Goal: Task Accomplishment & Management: Complete application form

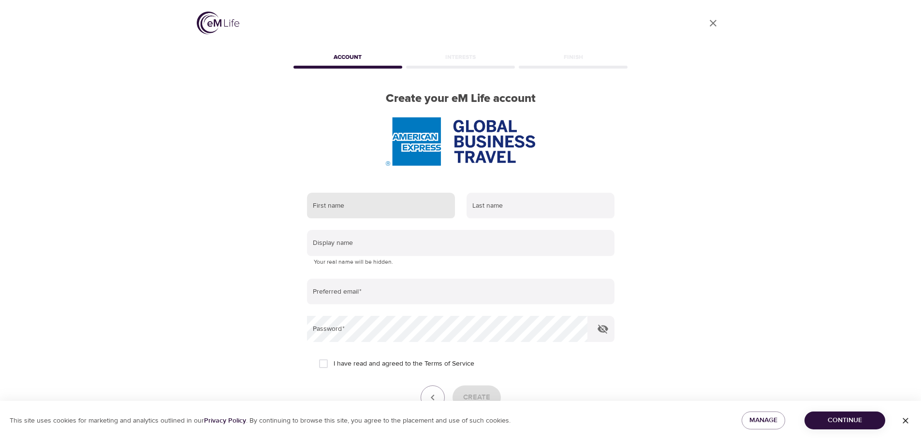
click at [400, 147] on div "Create your eM Life account First name Last name Display name Your real name wi…" at bounding box center [461, 272] width 338 height 360
type input "[PERSON_NAME]"
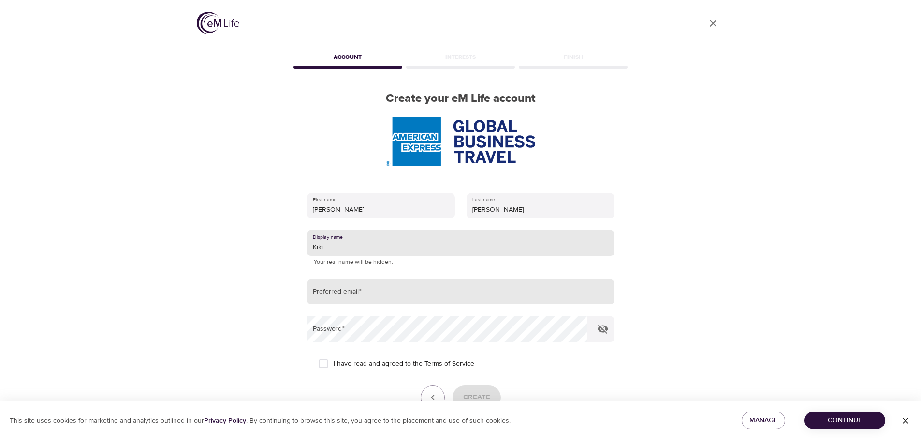
type input "Kiki"
click at [374, 291] on input "email" at bounding box center [460, 292] width 307 height 26
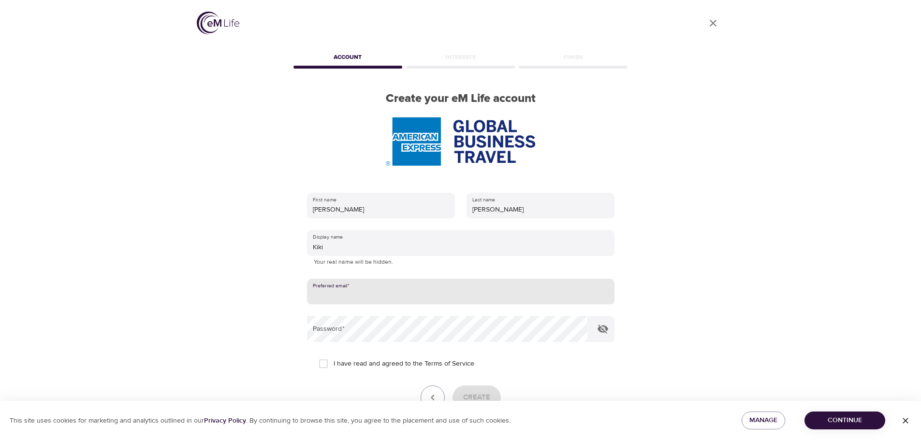
type input "[PERSON_NAME][EMAIL_ADDRESS][PERSON_NAME][DOMAIN_NAME]"
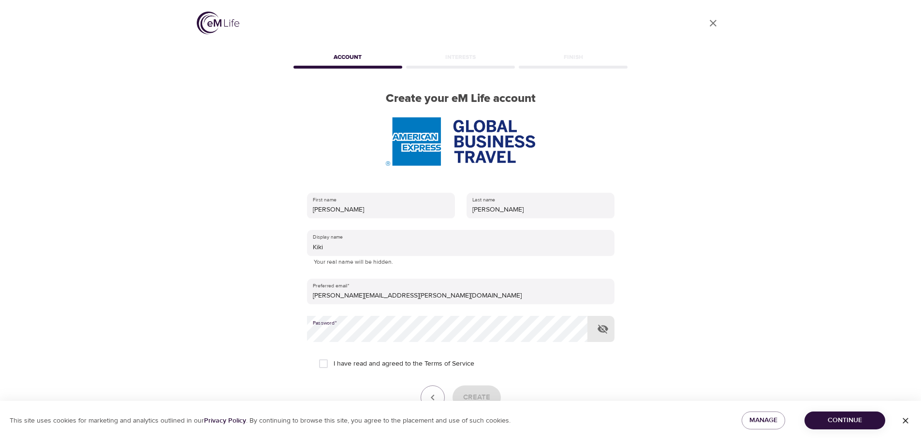
click at [321, 365] on input "I have read and agreed to the Terms of Service" at bounding box center [323, 364] width 20 height 20
checkbox input "true"
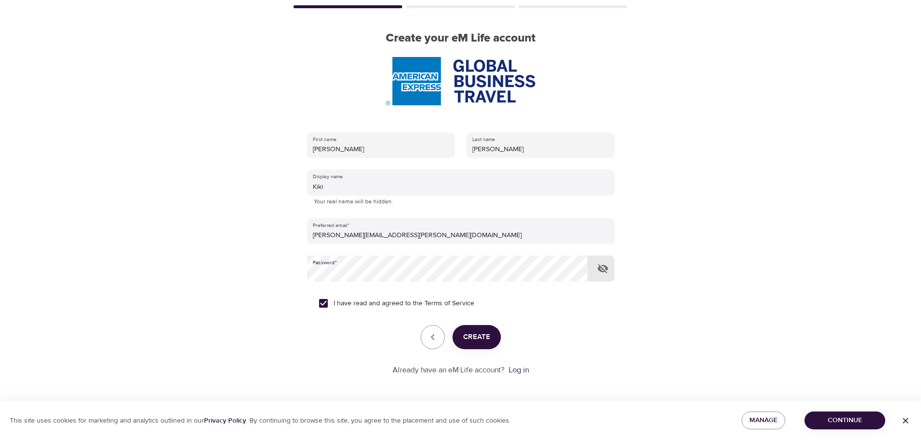
scroll to position [61, 0]
click at [480, 338] on span "Create" at bounding box center [476, 336] width 27 height 13
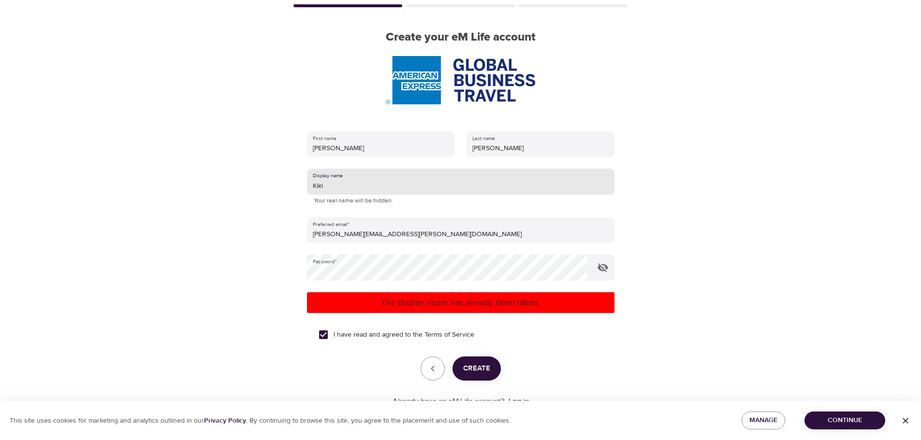
click at [331, 182] on input "Kiki" at bounding box center [460, 182] width 307 height 26
drag, startPoint x: 334, startPoint y: 185, endPoint x: 306, endPoint y: 186, distance: 27.1
click at [307, 186] on input "Kiki" at bounding box center [460, 182] width 307 height 26
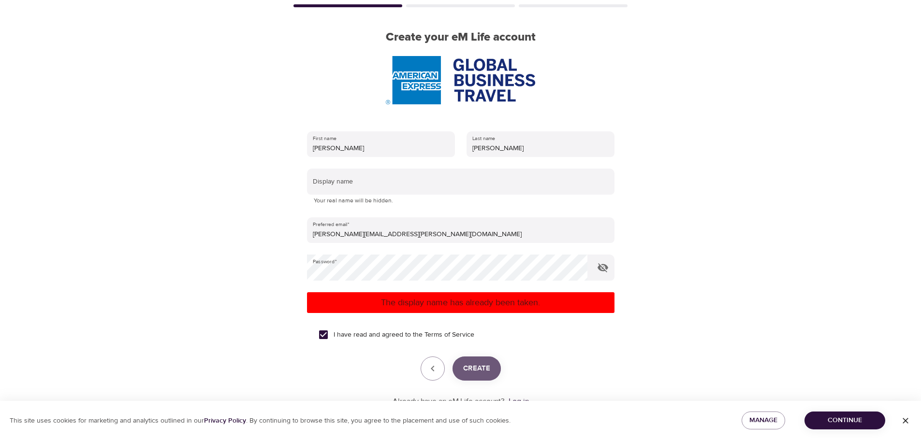
click at [468, 365] on span "Create" at bounding box center [476, 369] width 27 height 13
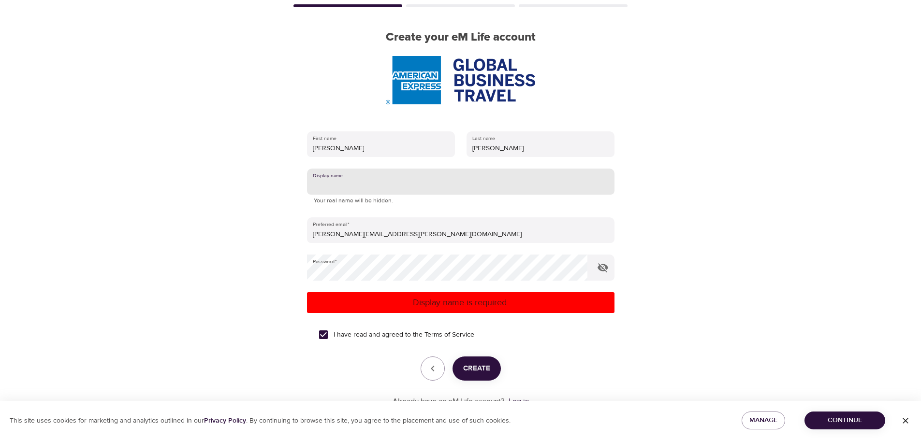
click at [391, 187] on input "text" at bounding box center [460, 182] width 307 height 26
type input "[PERSON_NAME]"
click at [487, 364] on span "Create" at bounding box center [476, 369] width 27 height 13
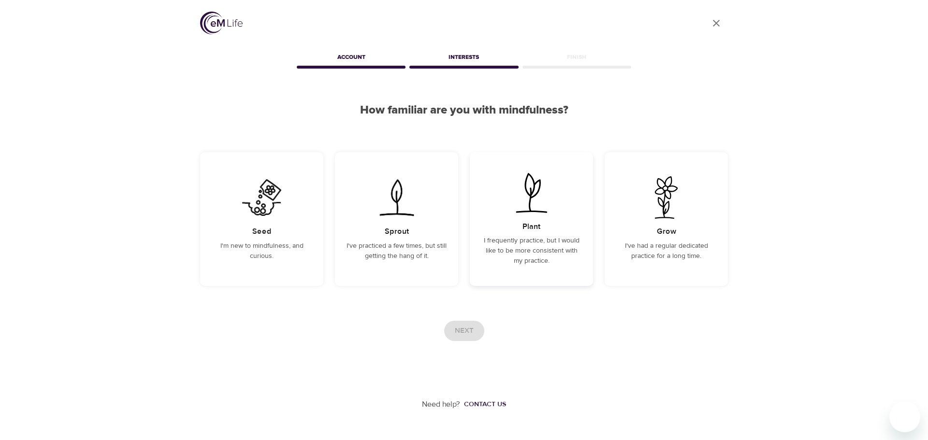
click at [516, 201] on img at bounding box center [531, 193] width 49 height 43
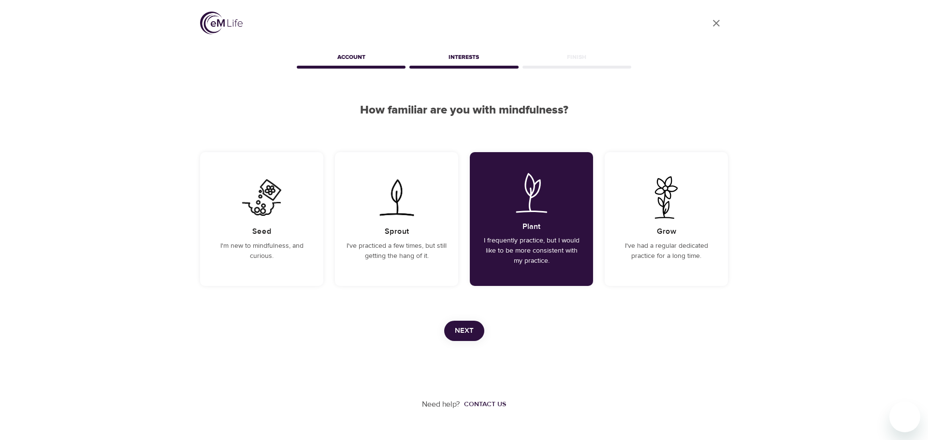
click at [463, 335] on span "Next" at bounding box center [464, 331] width 19 height 13
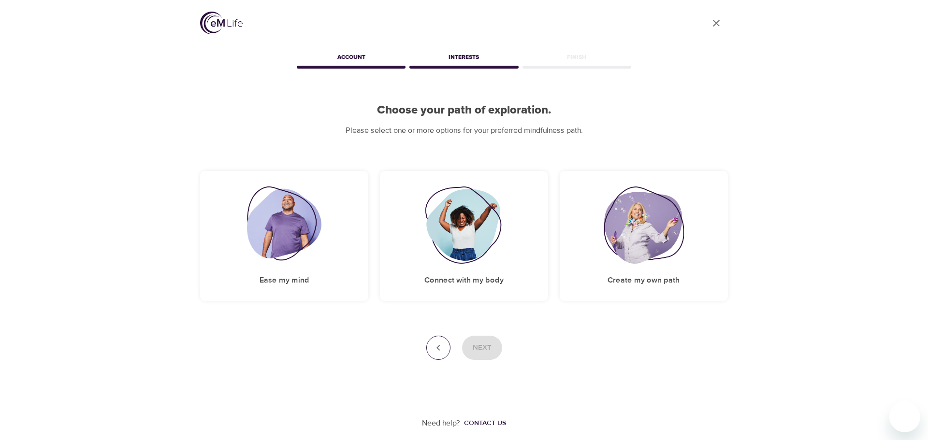
click at [433, 351] on icon "button" at bounding box center [439, 348] width 12 height 12
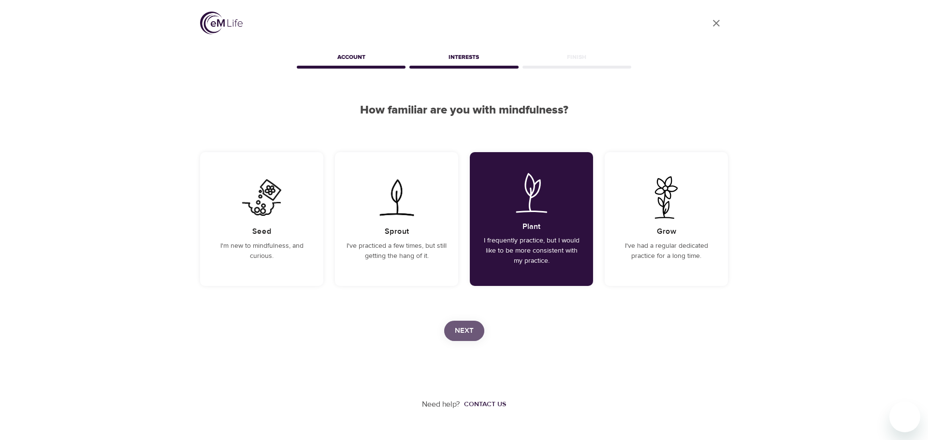
click at [460, 335] on span "Next" at bounding box center [464, 331] width 19 height 13
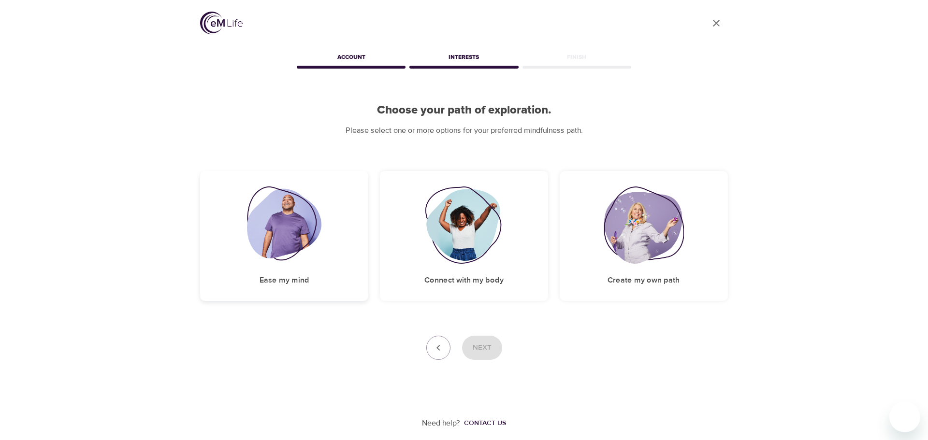
click at [311, 235] on img at bounding box center [284, 225] width 75 height 77
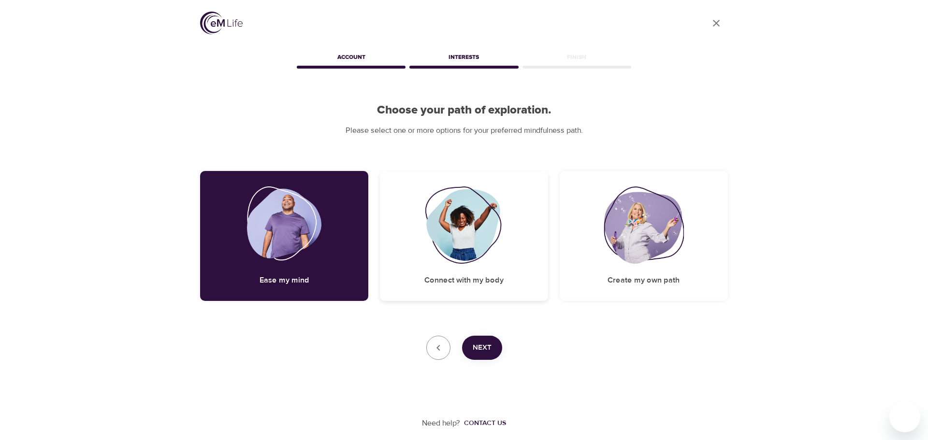
click at [427, 237] on img at bounding box center [464, 225] width 78 height 77
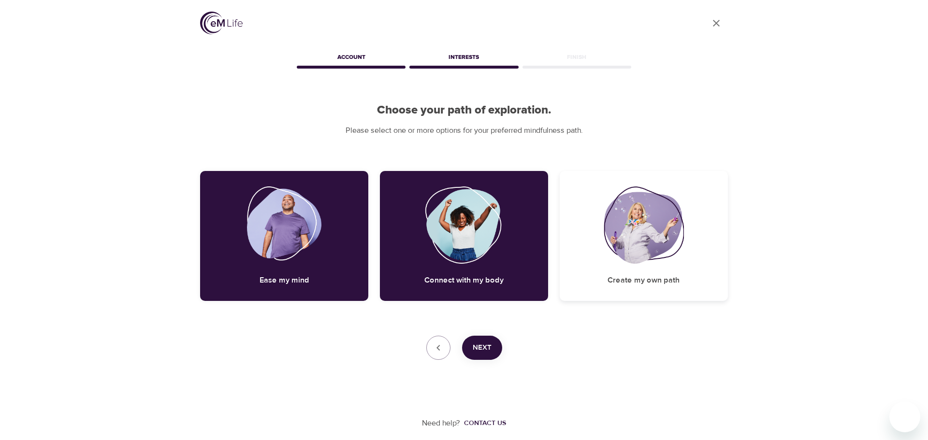
click at [619, 241] on img at bounding box center [644, 225] width 80 height 77
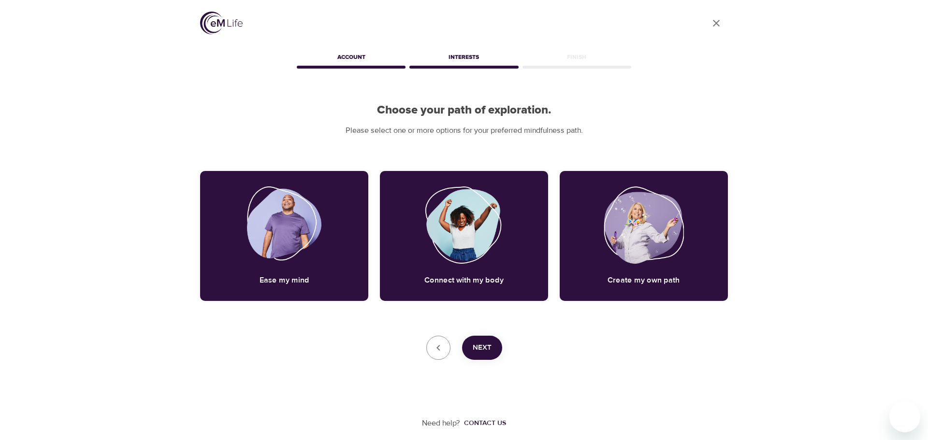
click at [482, 349] on span "Next" at bounding box center [482, 348] width 19 height 13
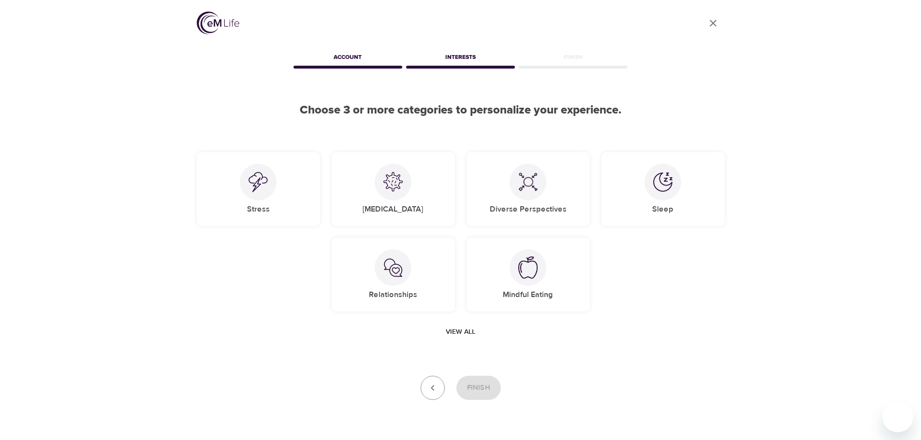
click at [459, 333] on span "View all" at bounding box center [460, 332] width 29 height 12
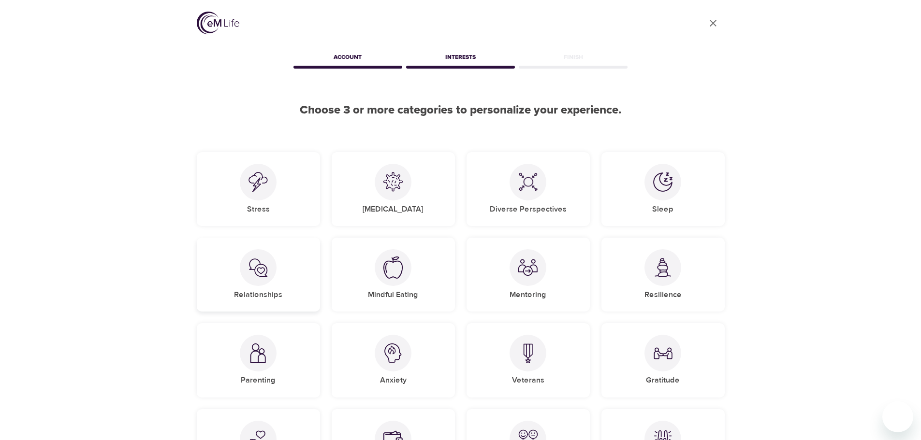
click at [266, 274] on img at bounding box center [257, 267] width 19 height 19
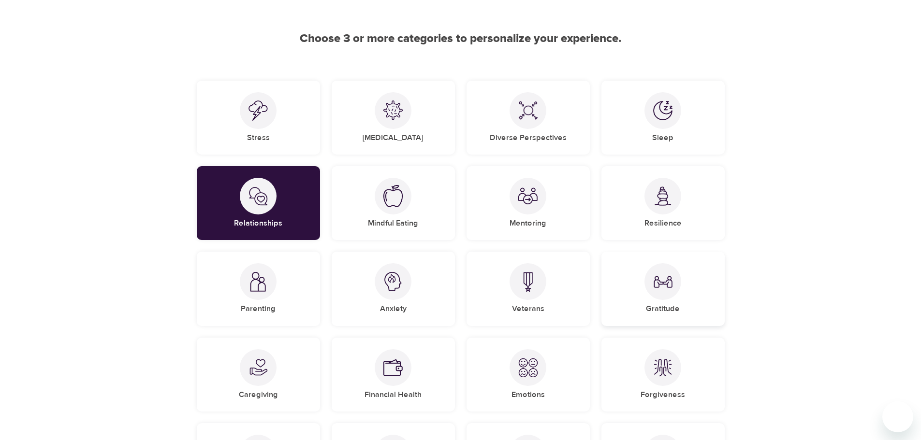
scroll to position [242, 0]
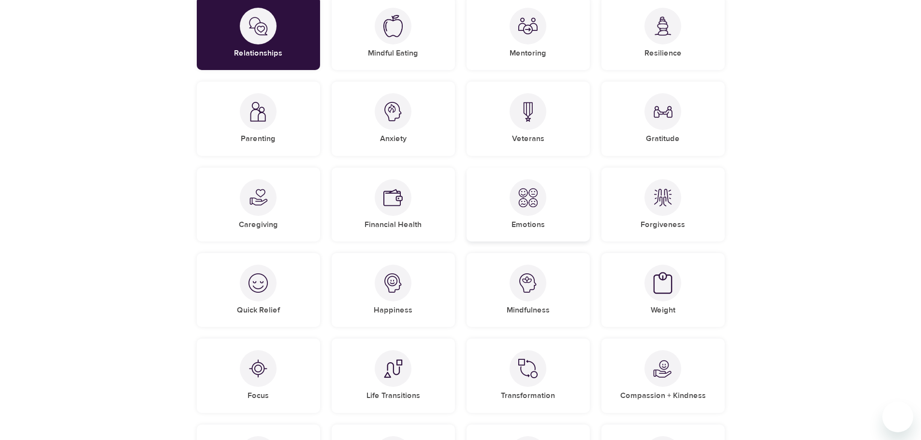
click at [527, 204] on img at bounding box center [527, 197] width 19 height 19
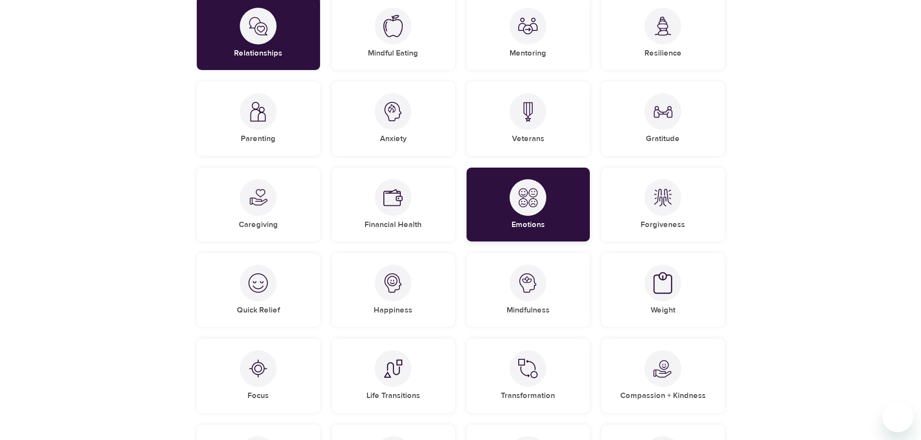
click at [541, 209] on div at bounding box center [528, 197] width 37 height 37
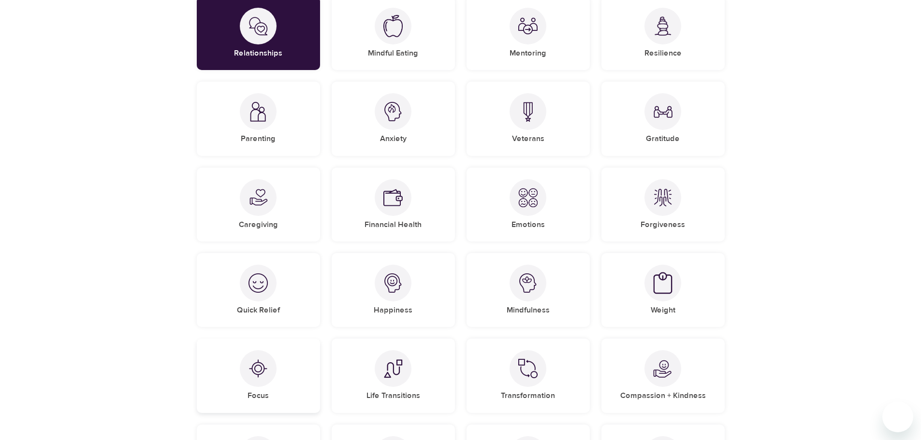
click at [256, 372] on img at bounding box center [257, 368] width 19 height 19
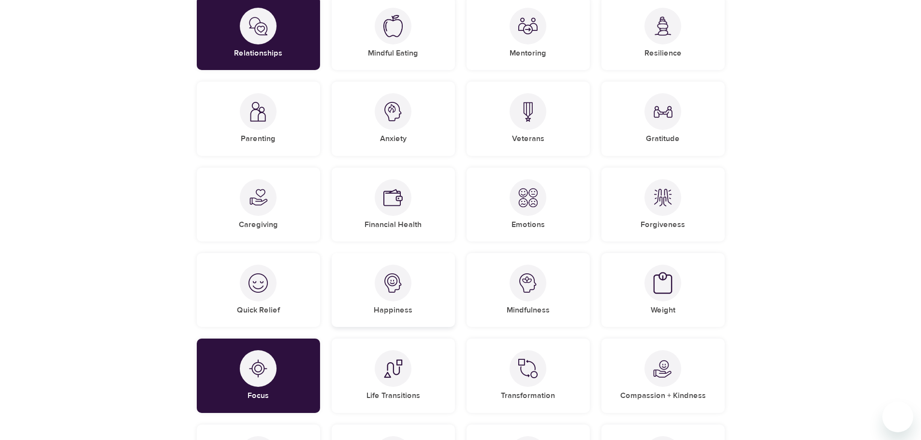
click at [391, 306] on h5 "Happiness" at bounding box center [393, 311] width 39 height 10
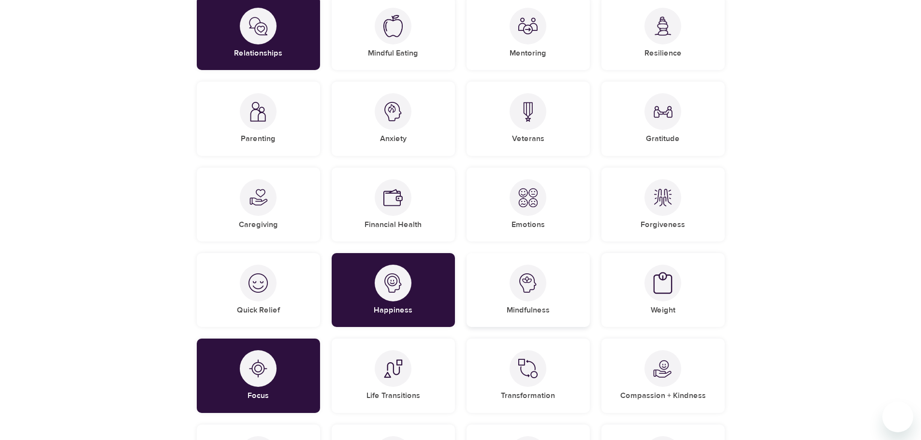
click at [532, 295] on div at bounding box center [528, 283] width 37 height 37
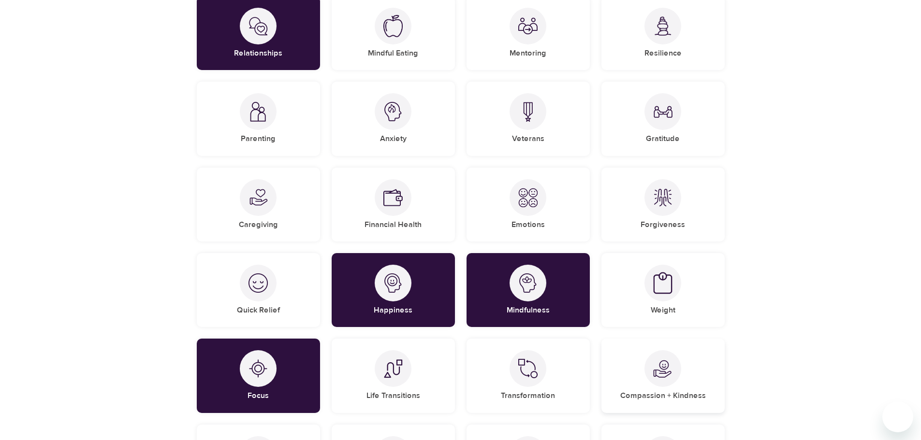
click at [677, 386] on div "Compassion + Kindness" at bounding box center [662, 376] width 123 height 74
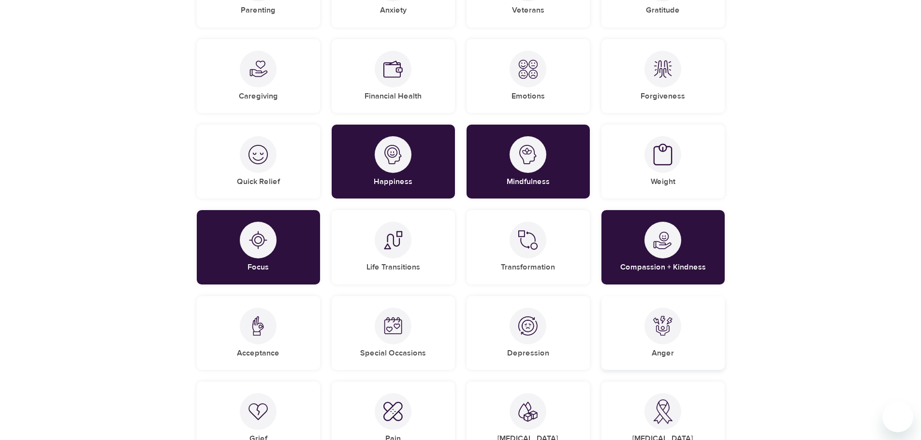
scroll to position [387, 0]
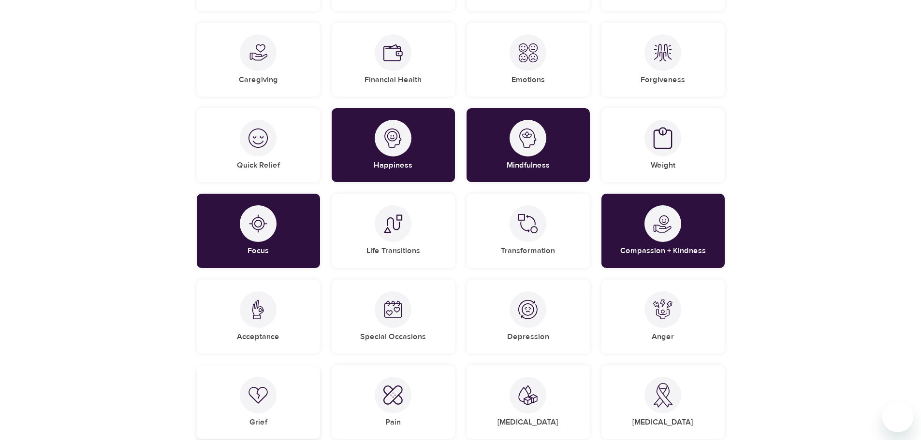
click at [242, 398] on div at bounding box center [258, 395] width 37 height 37
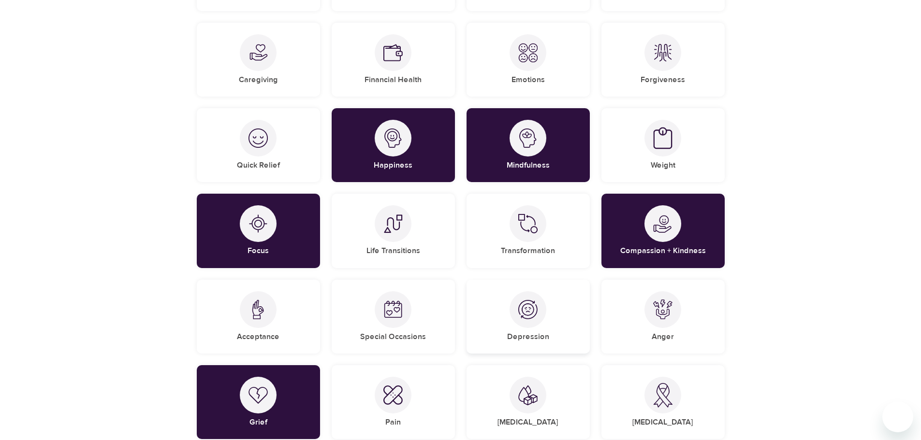
click at [563, 326] on div "Depression" at bounding box center [528, 317] width 123 height 74
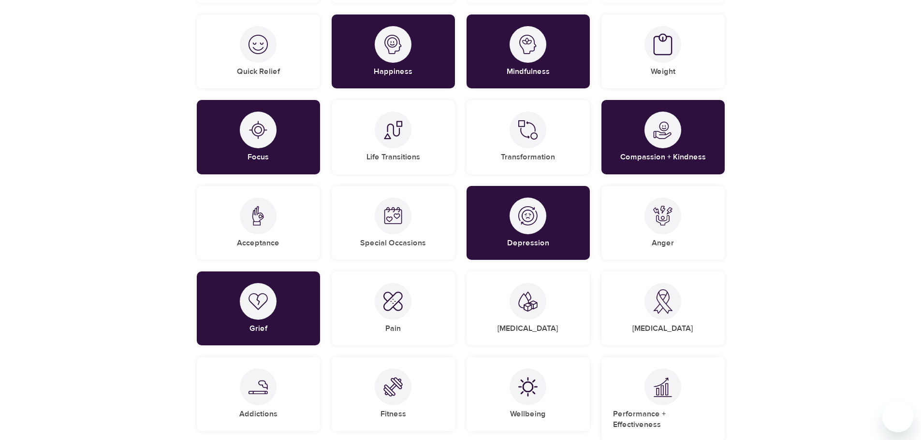
scroll to position [628, 0]
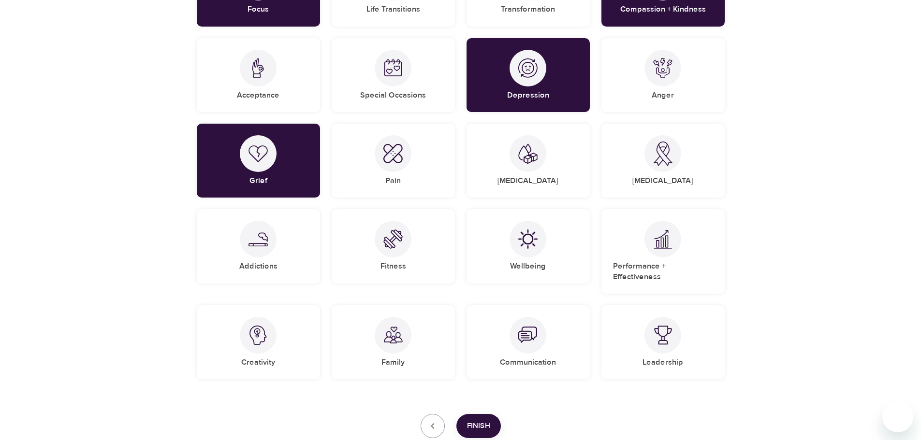
click at [554, 327] on div "Communication" at bounding box center [528, 343] width 123 height 74
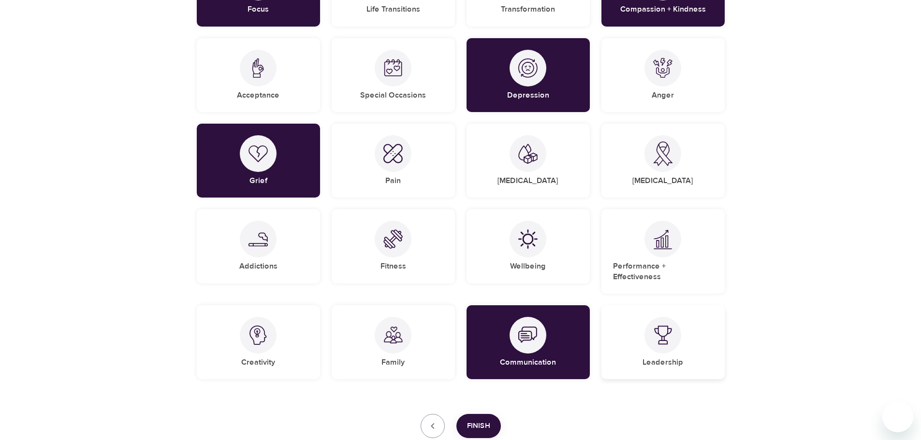
click at [633, 329] on div "Leadership" at bounding box center [662, 343] width 123 height 74
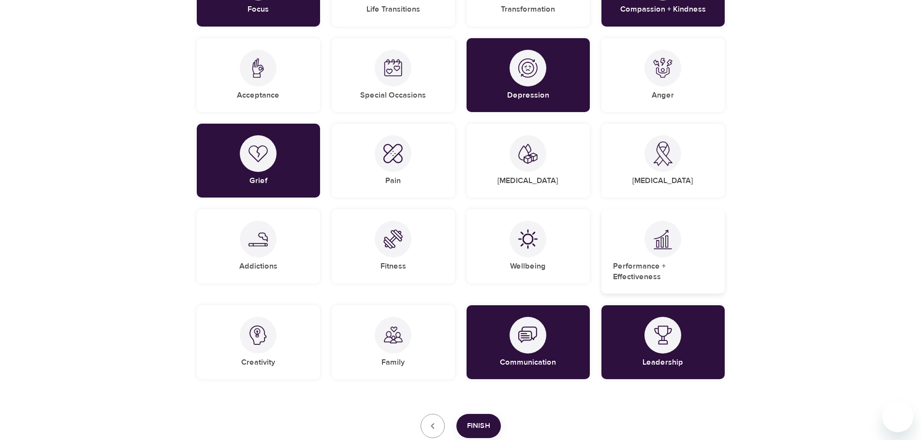
click at [640, 241] on div "Performance + Effectiveness" at bounding box center [662, 251] width 123 height 85
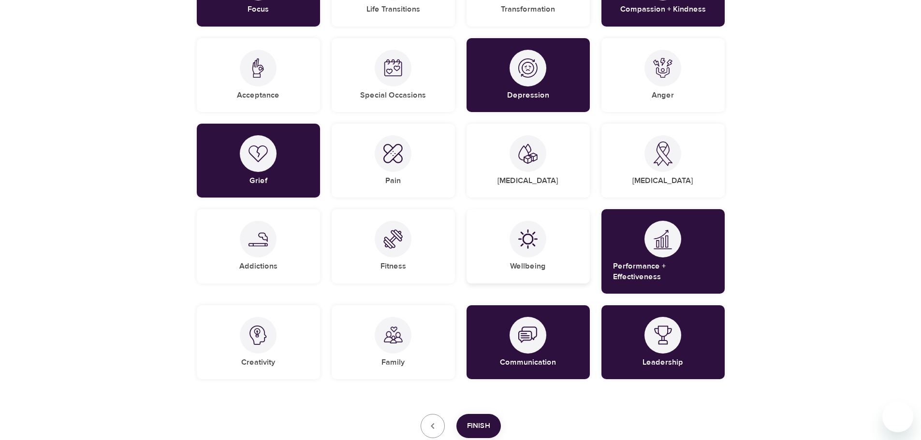
click at [534, 244] on img at bounding box center [527, 239] width 19 height 19
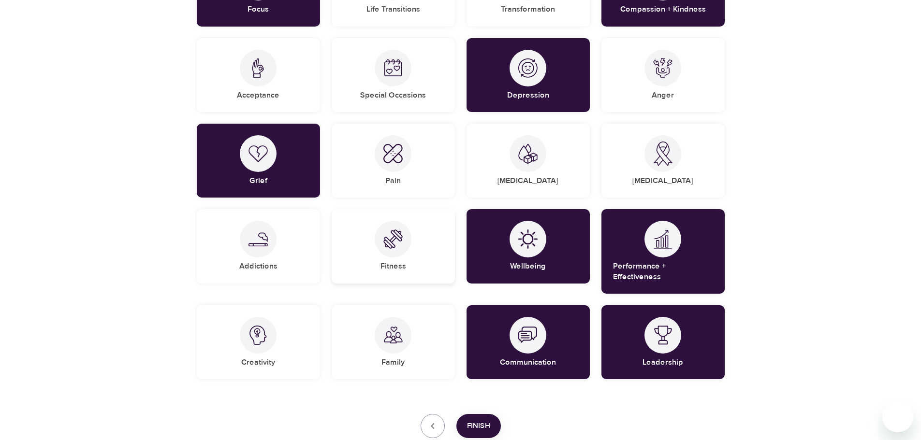
click at [410, 252] on div "Fitness" at bounding box center [393, 246] width 123 height 74
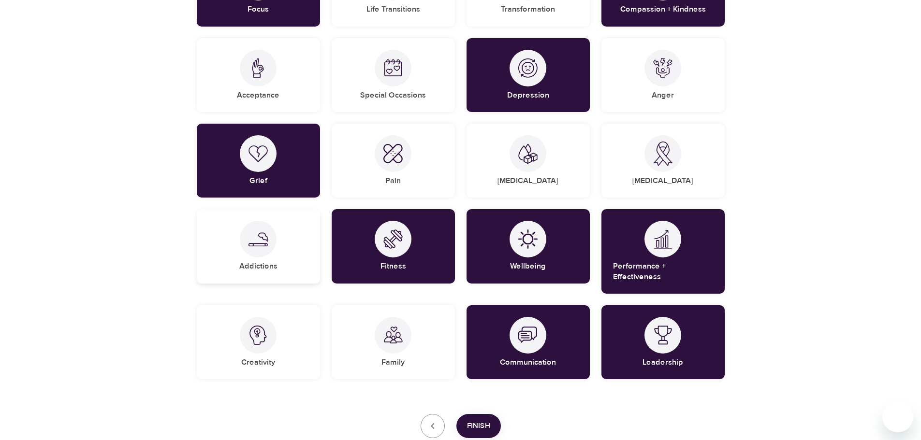
click at [257, 251] on div at bounding box center [258, 239] width 37 height 37
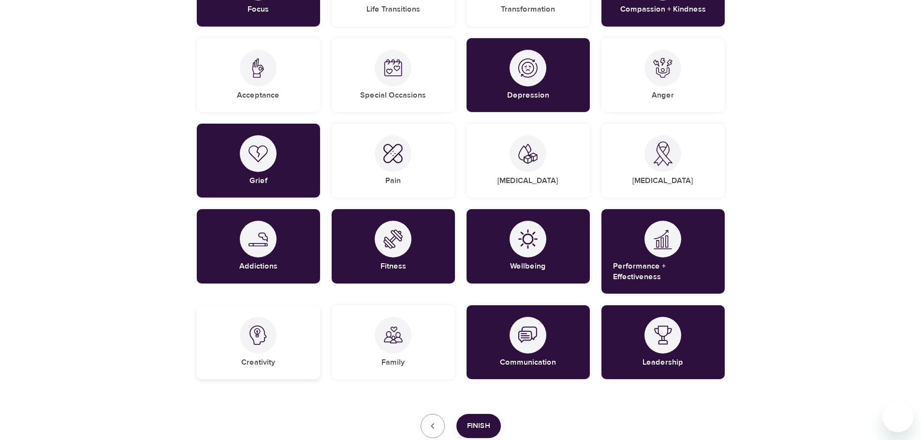
click at [277, 330] on div "Creativity" at bounding box center [258, 343] width 123 height 74
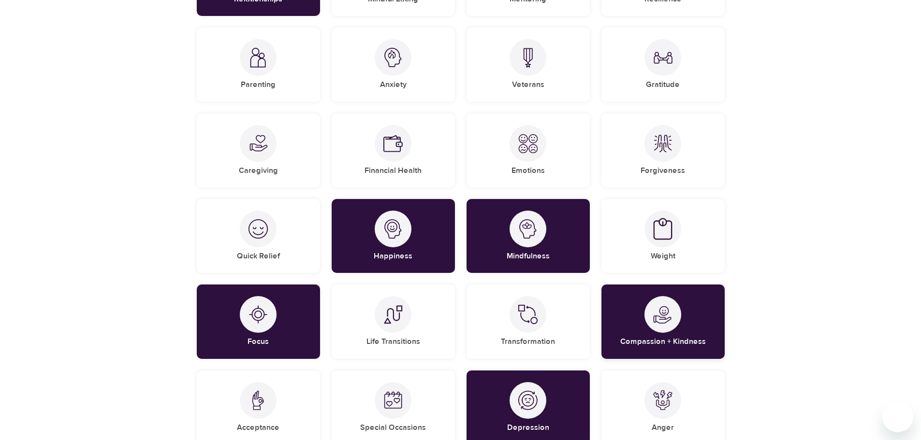
scroll to position [290, 0]
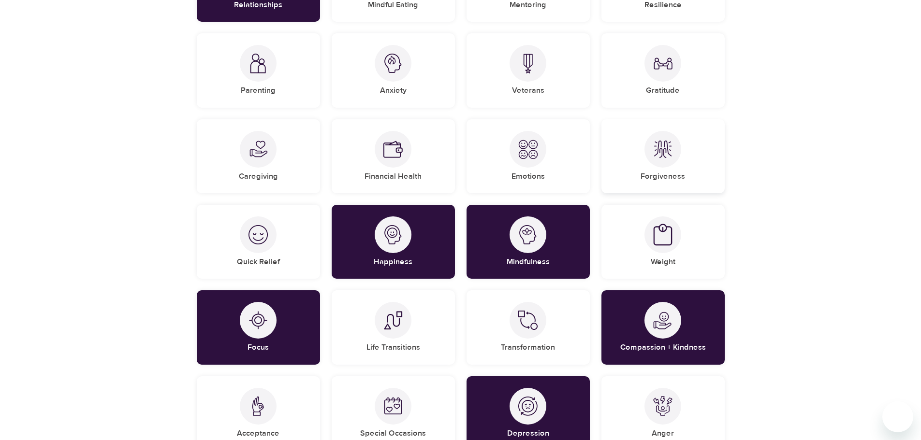
click at [670, 159] on img at bounding box center [662, 149] width 19 height 19
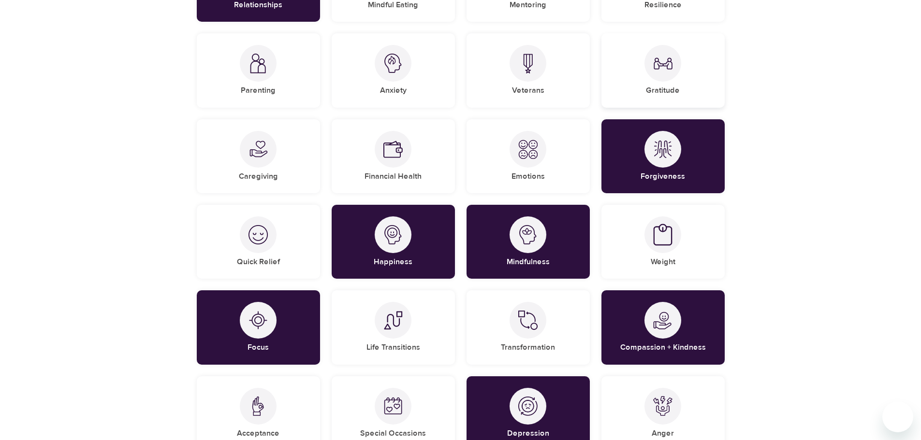
click at [667, 83] on div "Gratitude" at bounding box center [662, 70] width 123 height 74
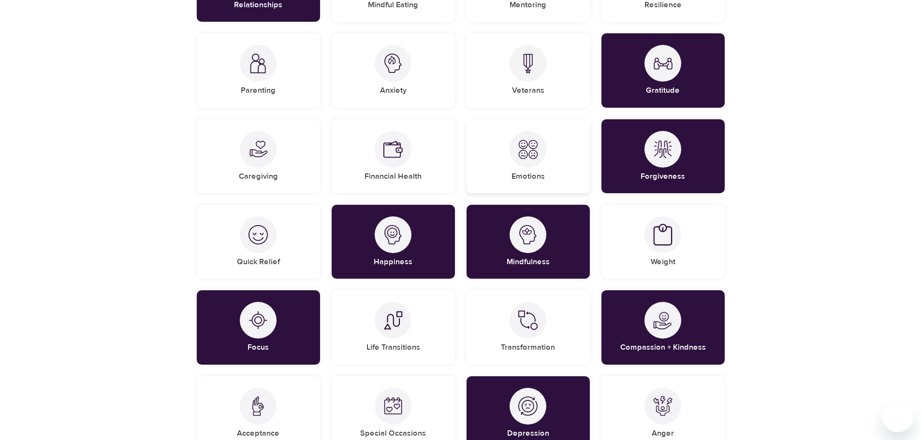
click at [540, 169] on div "Emotions" at bounding box center [528, 156] width 123 height 74
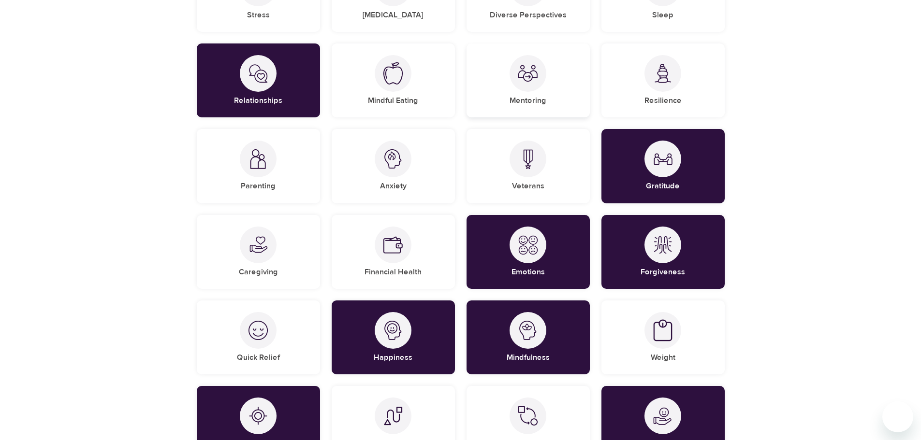
scroll to position [193, 0]
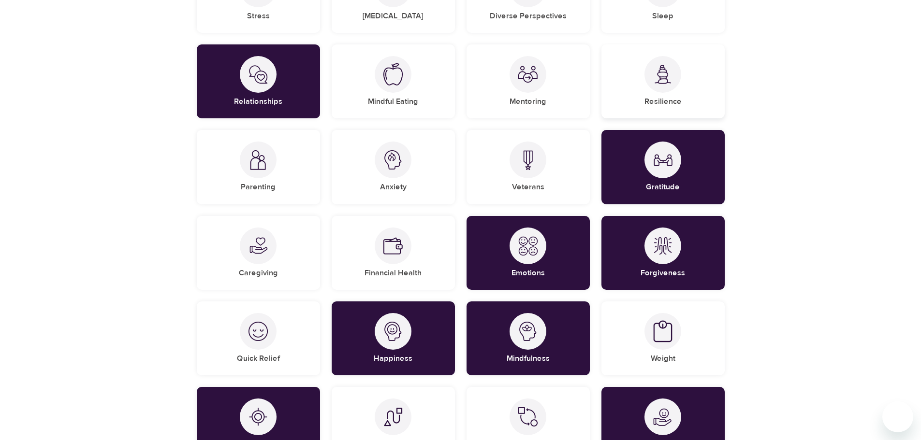
click at [681, 87] on div "Resilience" at bounding box center [662, 81] width 123 height 74
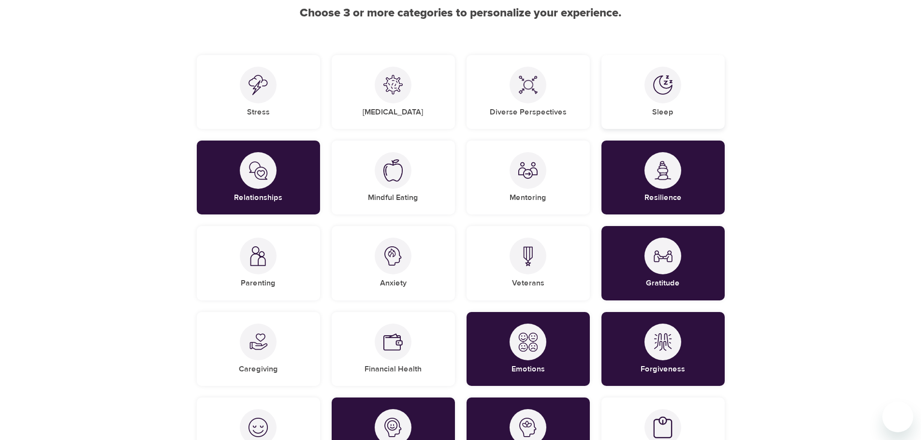
scroll to position [97, 0]
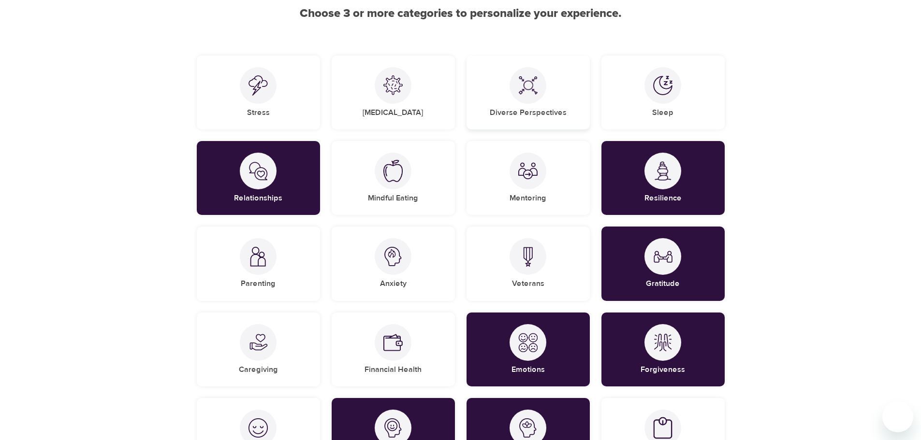
click at [555, 88] on div "Diverse Perspectives" at bounding box center [528, 93] width 123 height 74
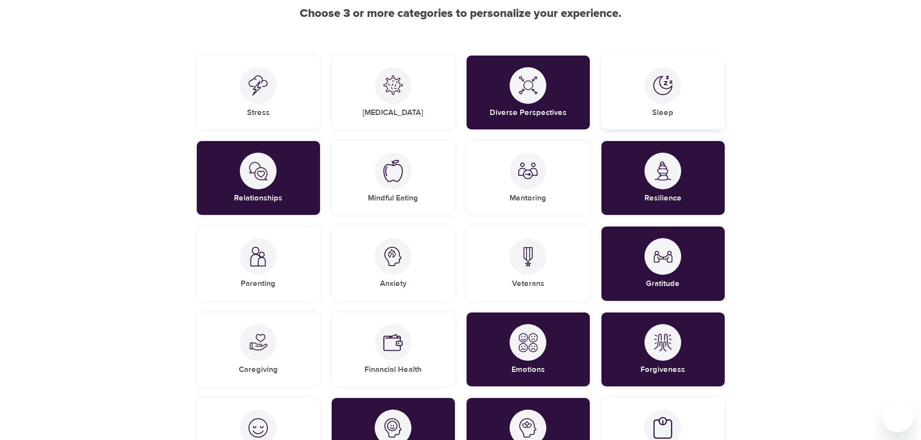
click at [663, 92] on img at bounding box center [662, 85] width 19 height 19
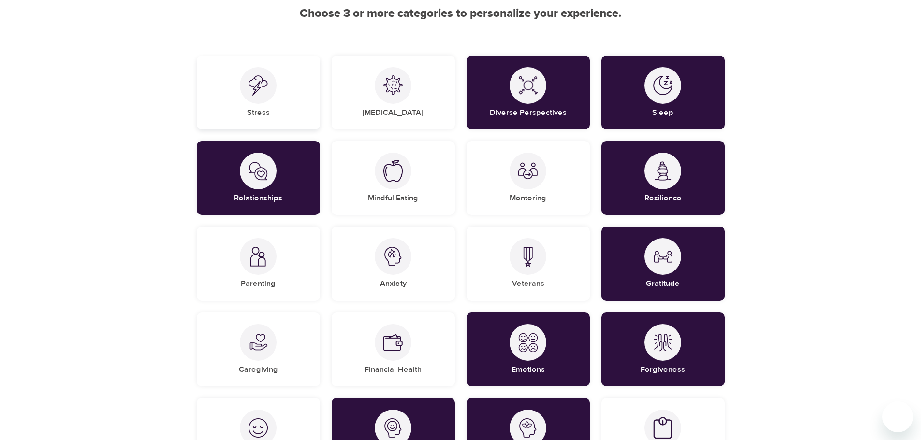
click at [252, 100] on div at bounding box center [258, 85] width 37 height 37
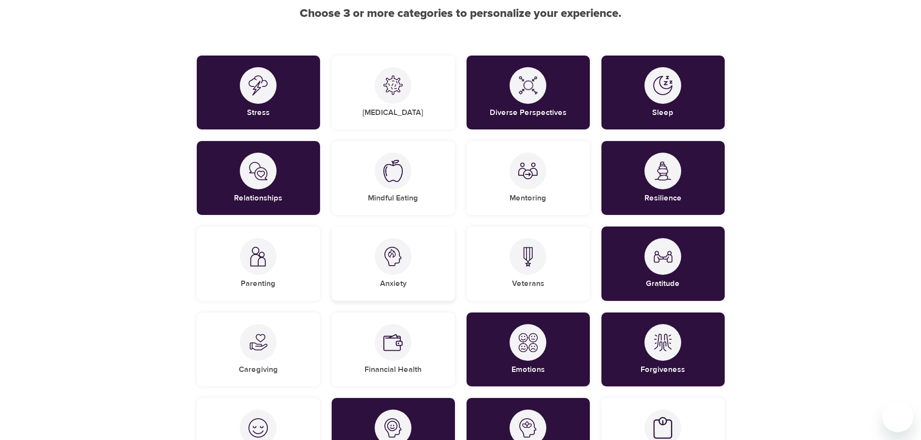
click at [408, 277] on div "Anxiety" at bounding box center [393, 264] width 123 height 74
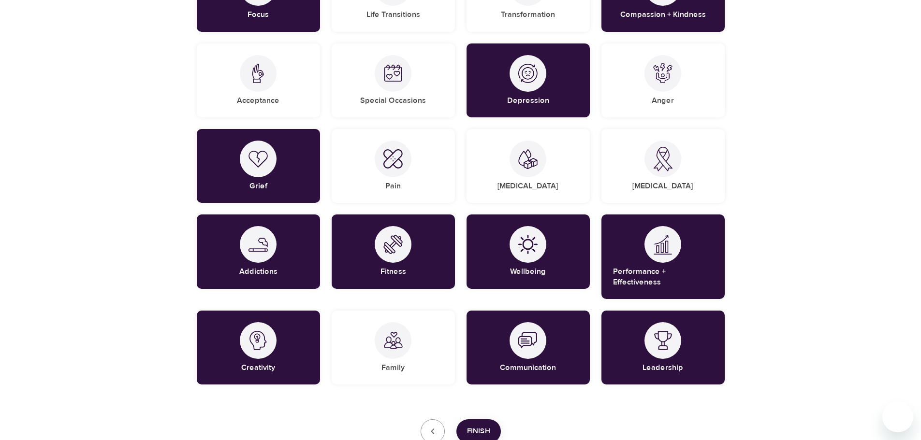
scroll to position [686, 0]
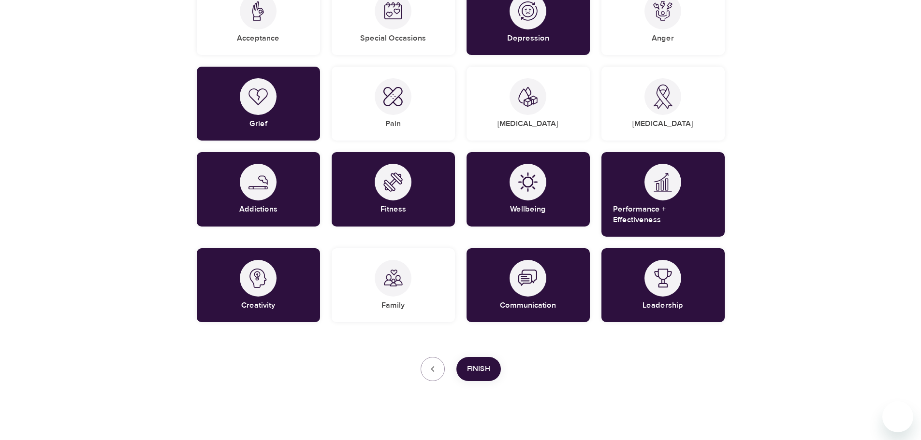
click at [476, 363] on span "Finish" at bounding box center [478, 369] width 23 height 13
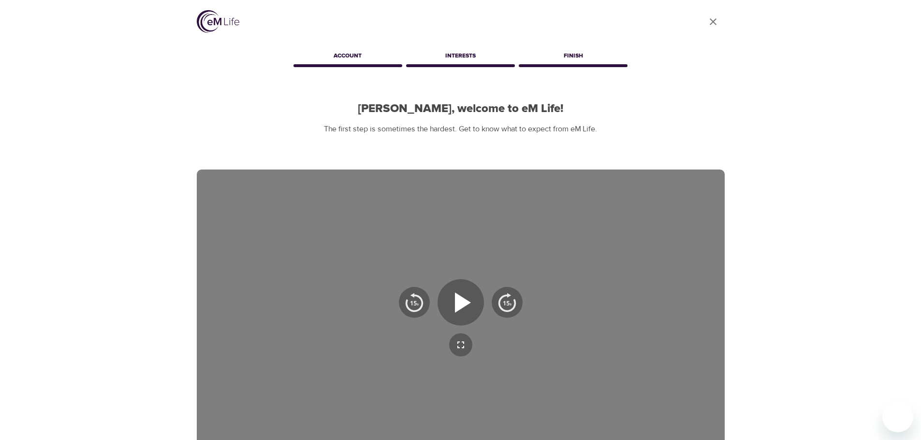
scroll to position [0, 0]
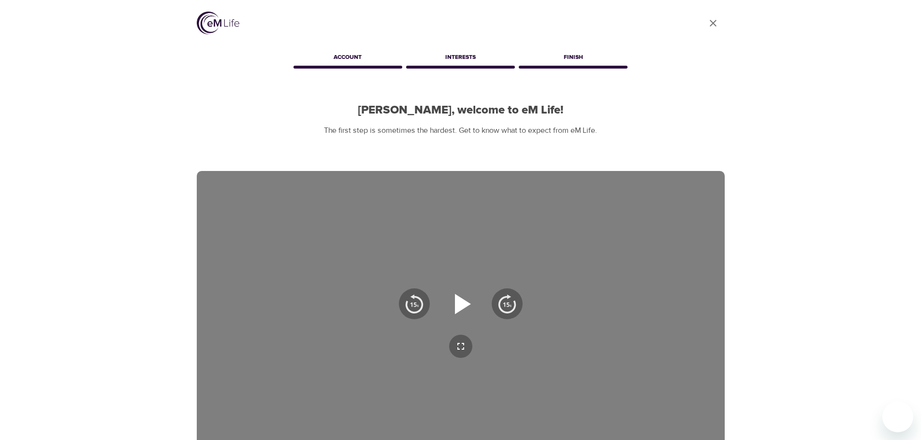
click at [456, 307] on icon "button" at bounding box center [463, 304] width 16 height 20
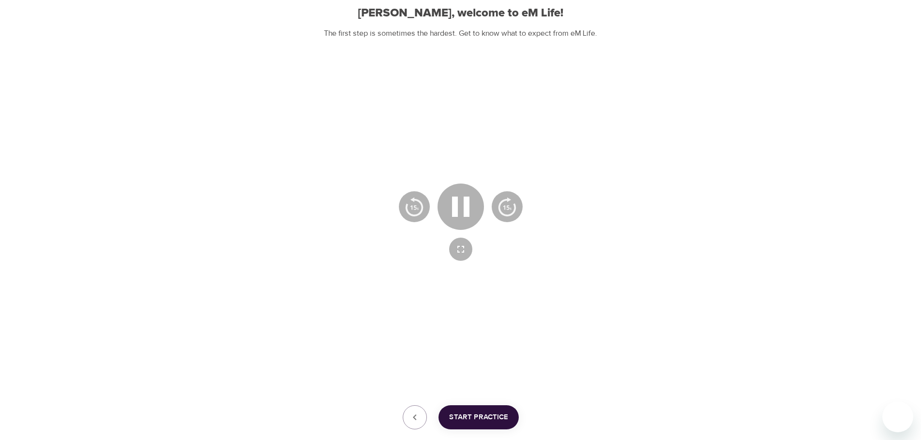
scroll to position [156, 0]
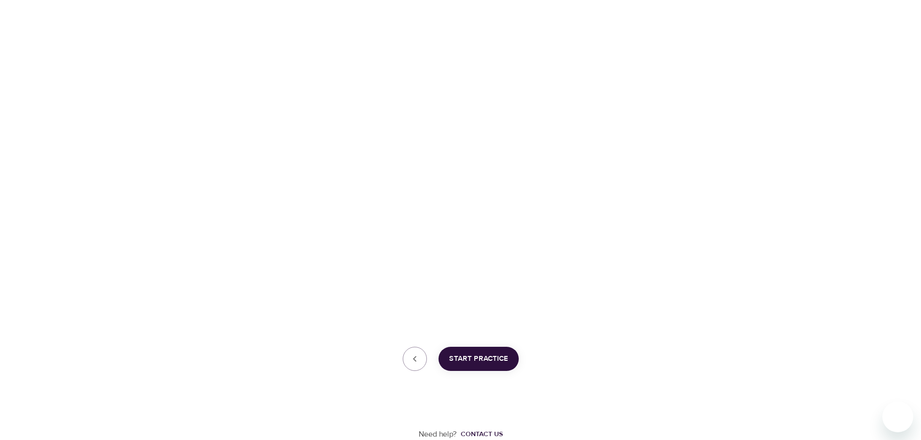
click at [479, 358] on span "Start Practice" at bounding box center [478, 359] width 59 height 13
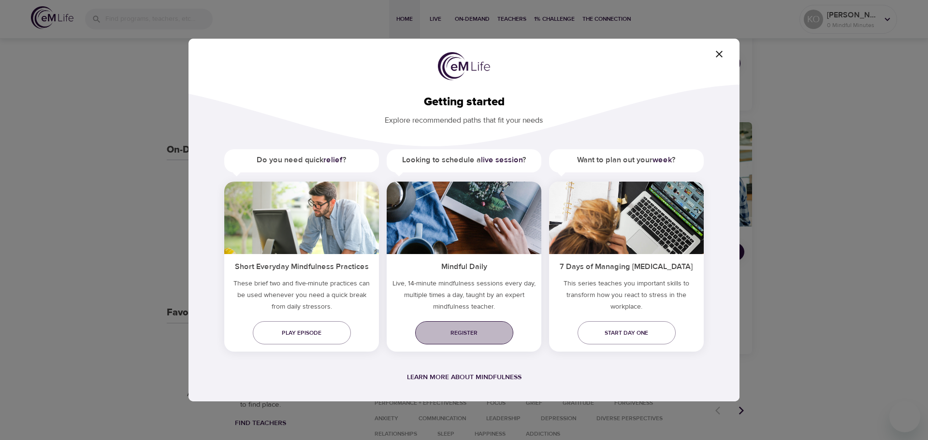
click at [478, 332] on span "Register" at bounding box center [464, 333] width 83 height 10
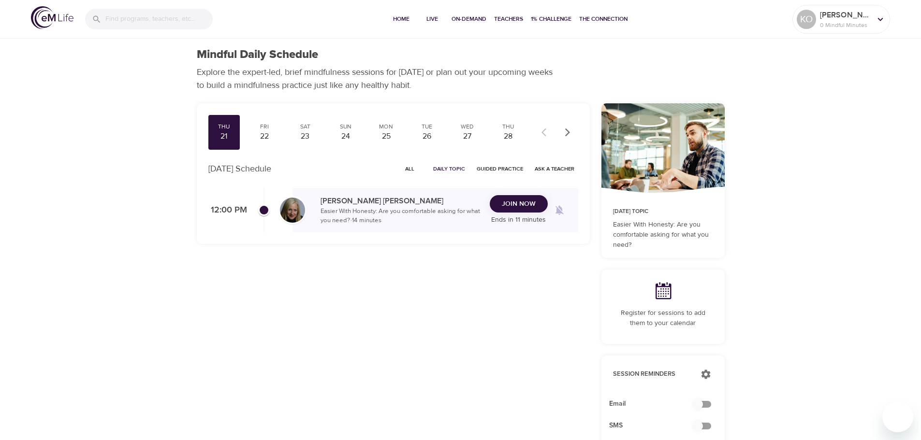
click at [46, 11] on img at bounding box center [52, 17] width 43 height 23
